Goal: Task Accomplishment & Management: Use online tool/utility

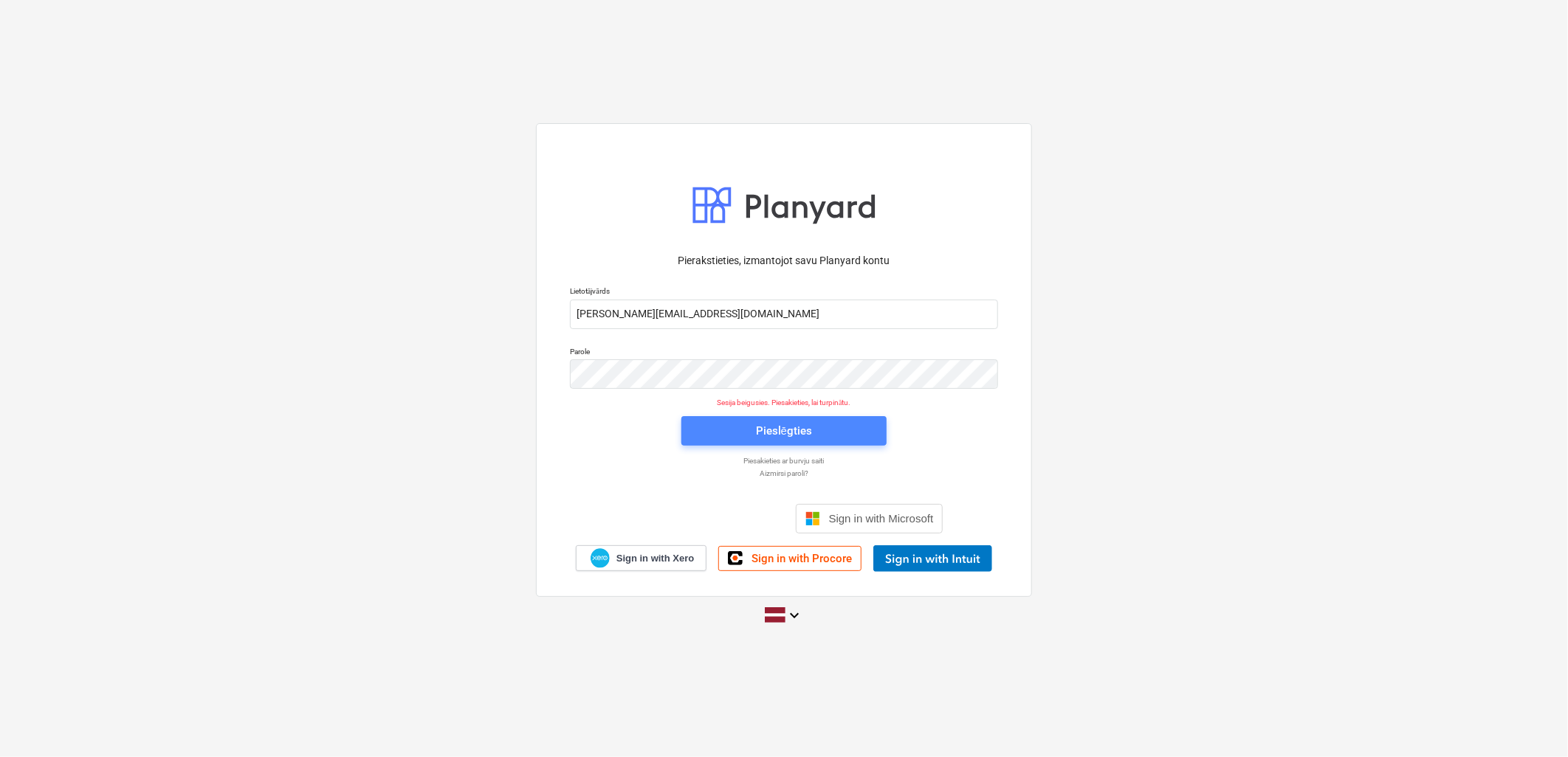
click at [840, 434] on span "Pieslēgties" at bounding box center [784, 432] width 170 height 19
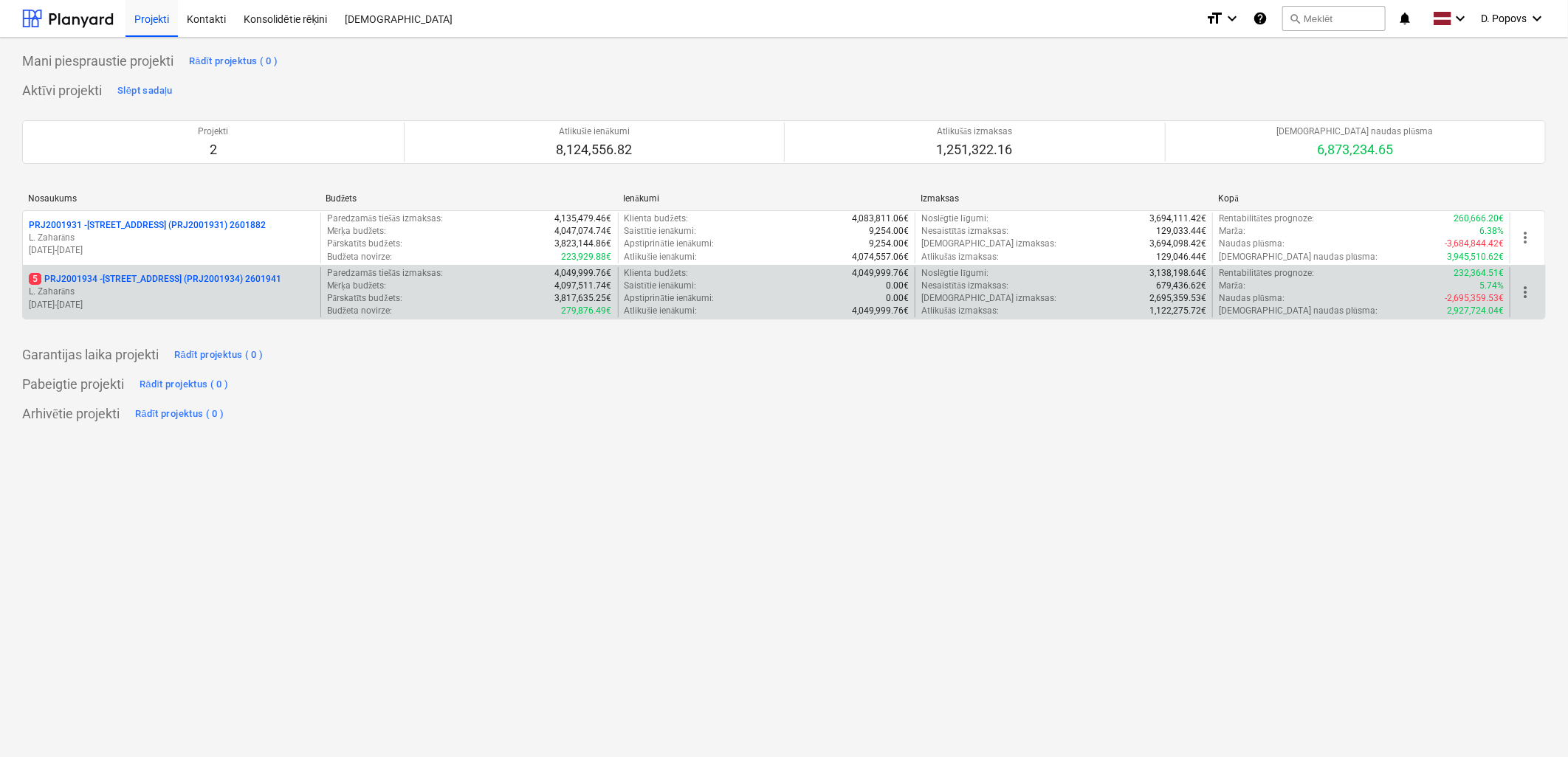
click at [156, 282] on p "5 PRJ2001934 - [STREET_ADDRESS] (PRJ2001934) 2601941" at bounding box center [155, 279] width 253 height 12
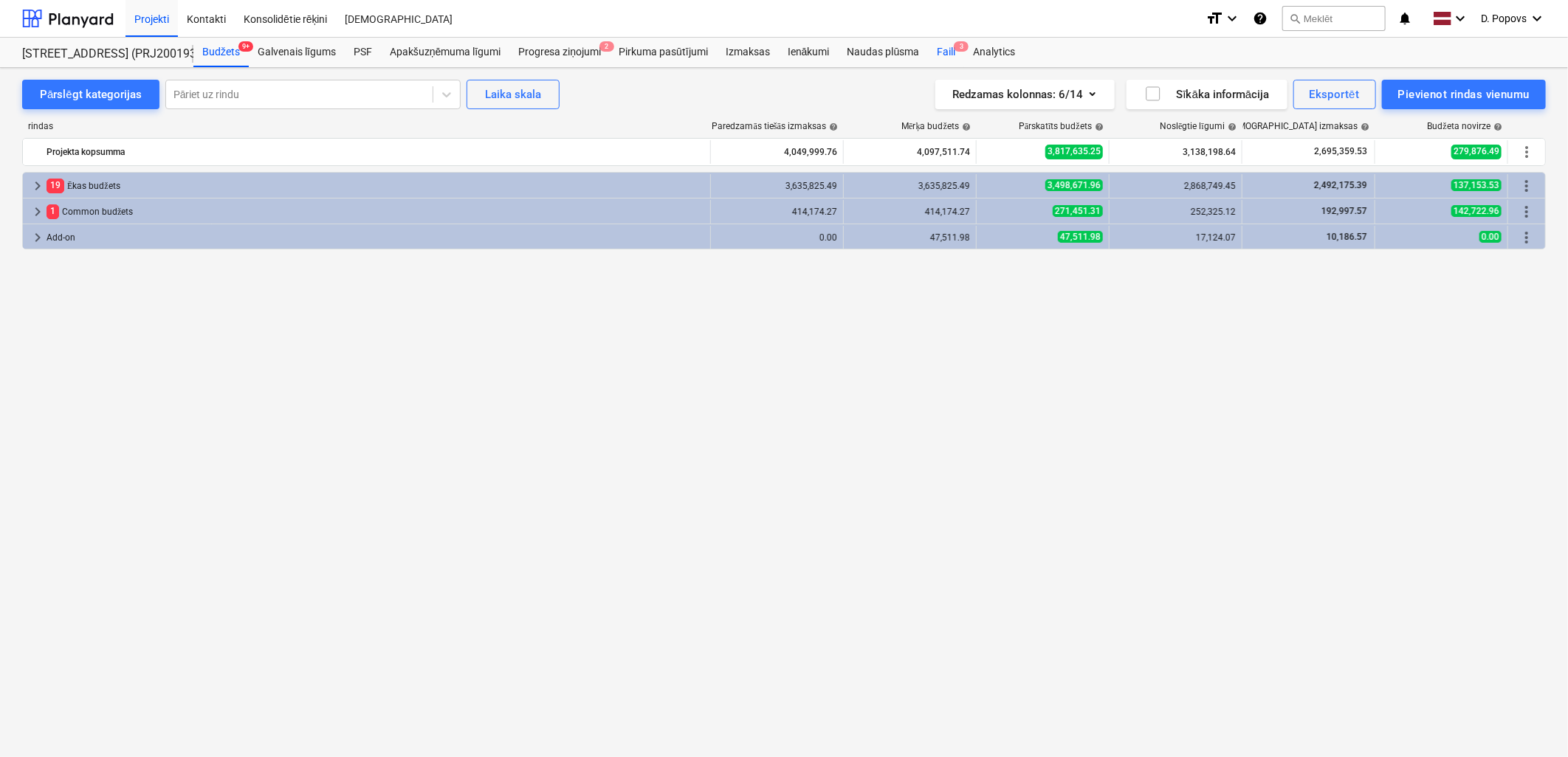
click at [948, 48] on div "Faili 3" at bounding box center [946, 53] width 36 height 30
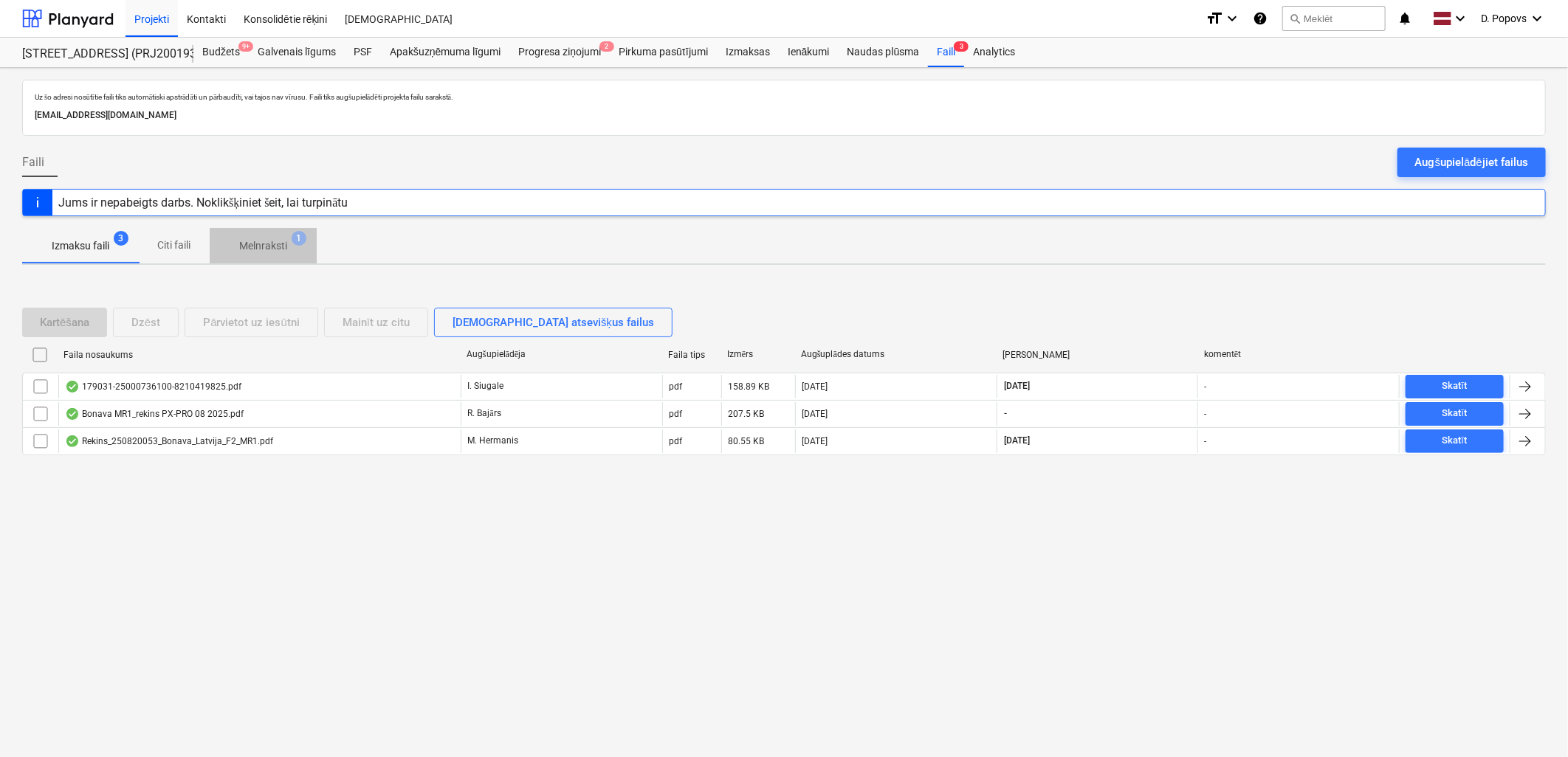
drag, startPoint x: 277, startPoint y: 253, endPoint x: 203, endPoint y: 253, distance: 74.0
click at [274, 253] on p "Melnraksti" at bounding box center [263, 246] width 48 height 16
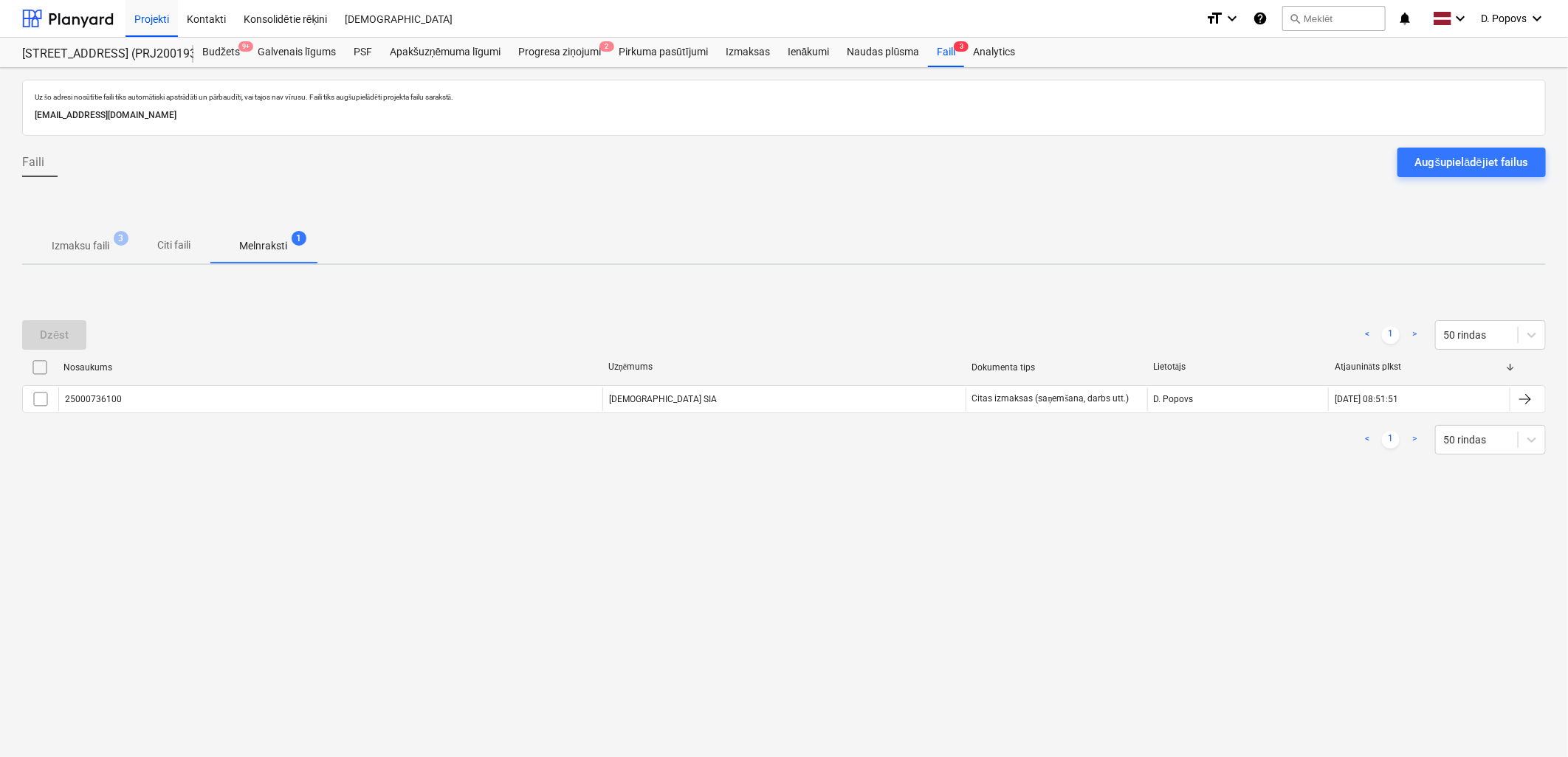
click at [54, 239] on p "Izmaksu faili" at bounding box center [81, 246] width 58 height 16
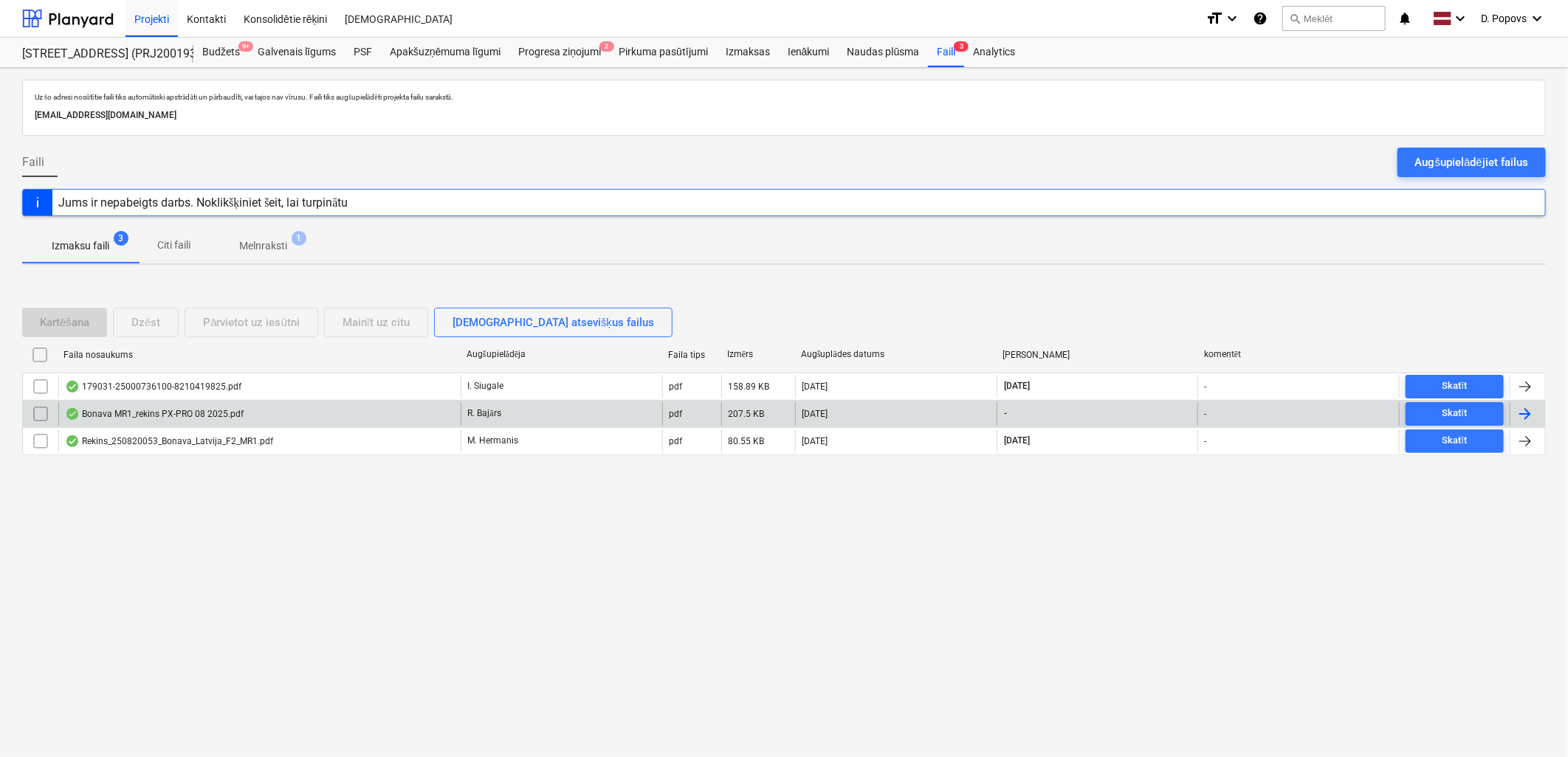
click at [197, 423] on div "Bonava MR1_rekins PX-PRO 08 2025.pdf" at bounding box center [259, 414] width 403 height 24
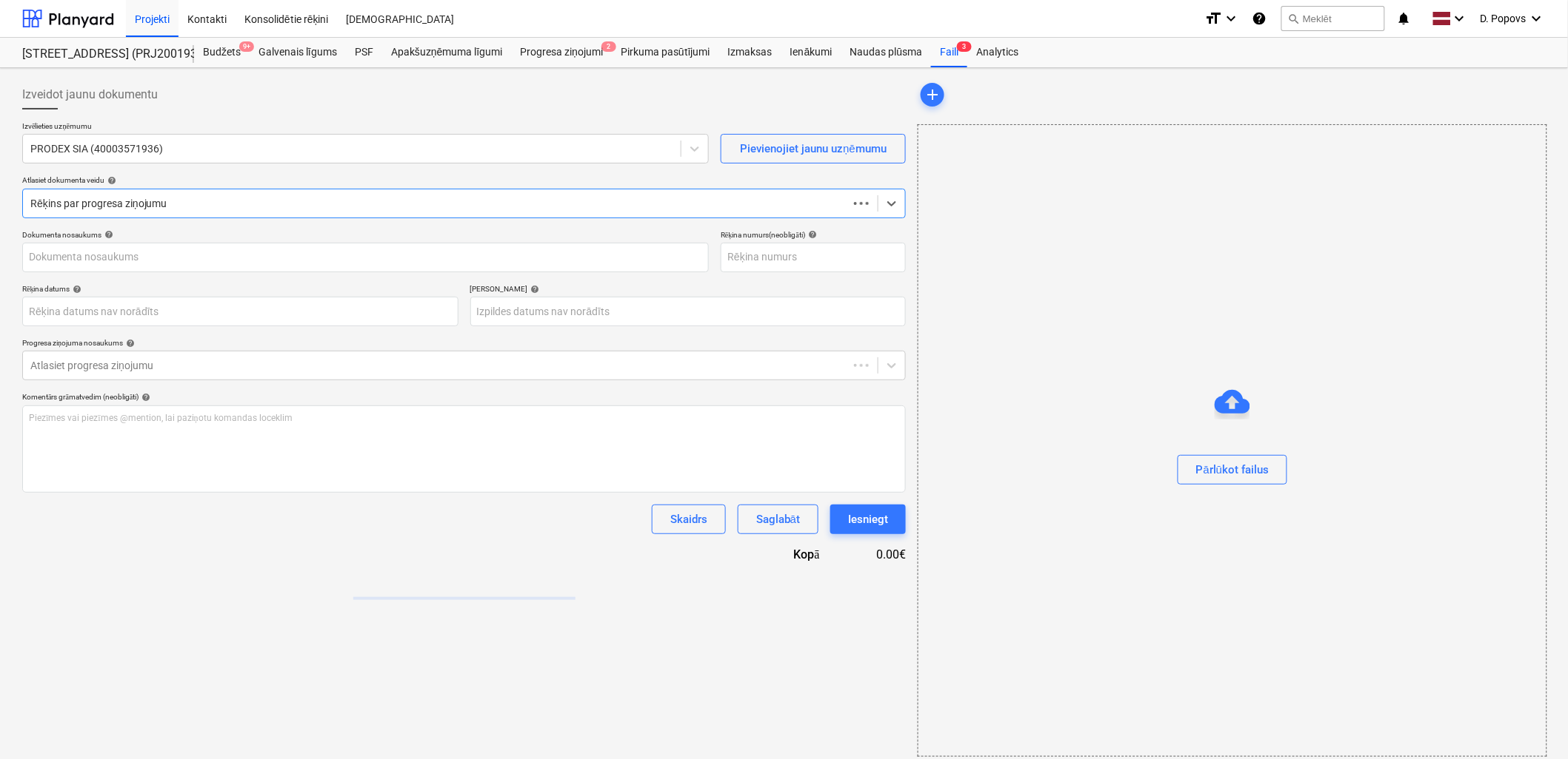
type input "1"
